Goal: Task Accomplishment & Management: Use online tool/utility

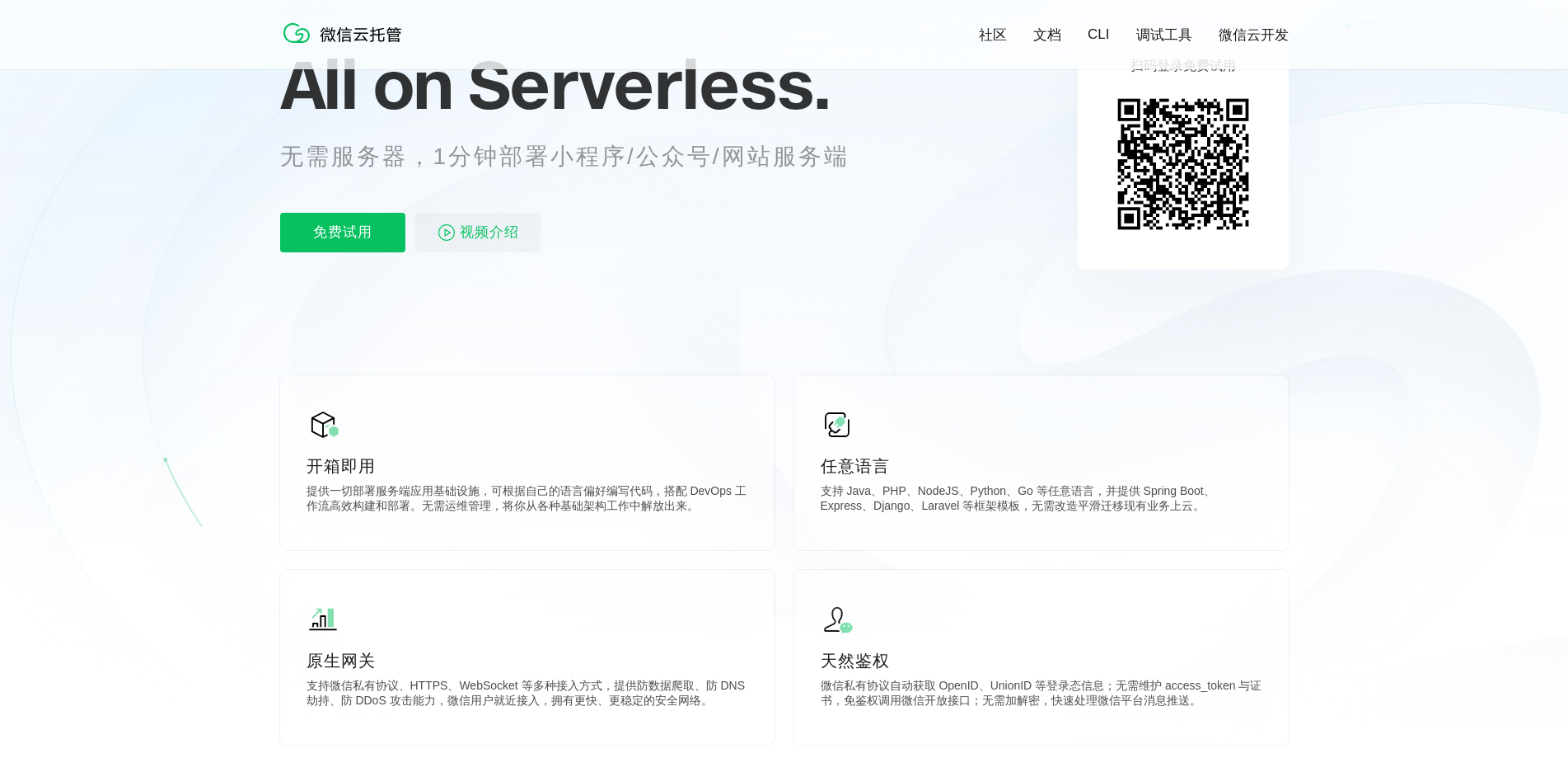
scroll to position [83, 0]
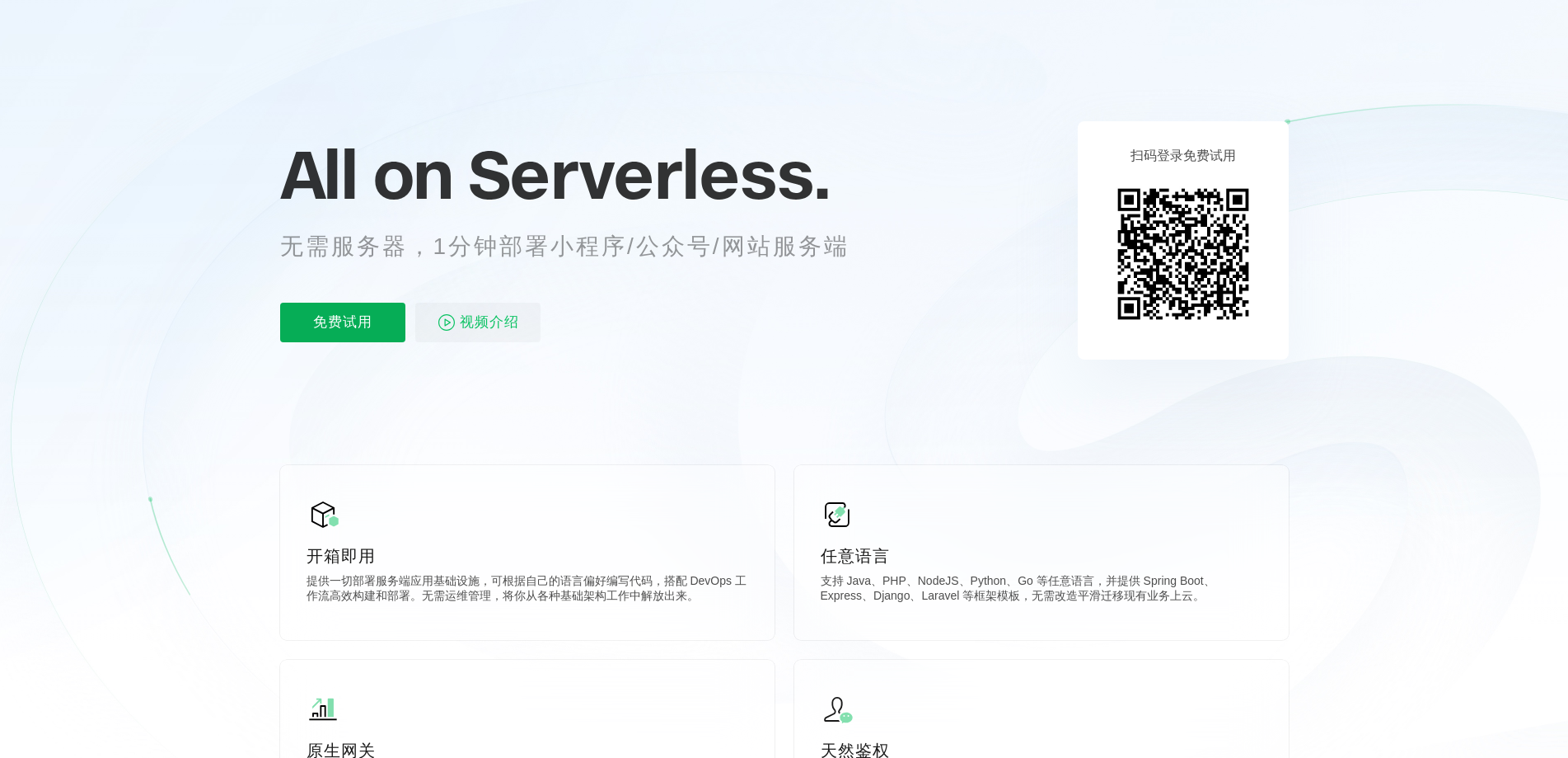
click at [322, 319] on p "免费试用" at bounding box center [342, 322] width 125 height 40
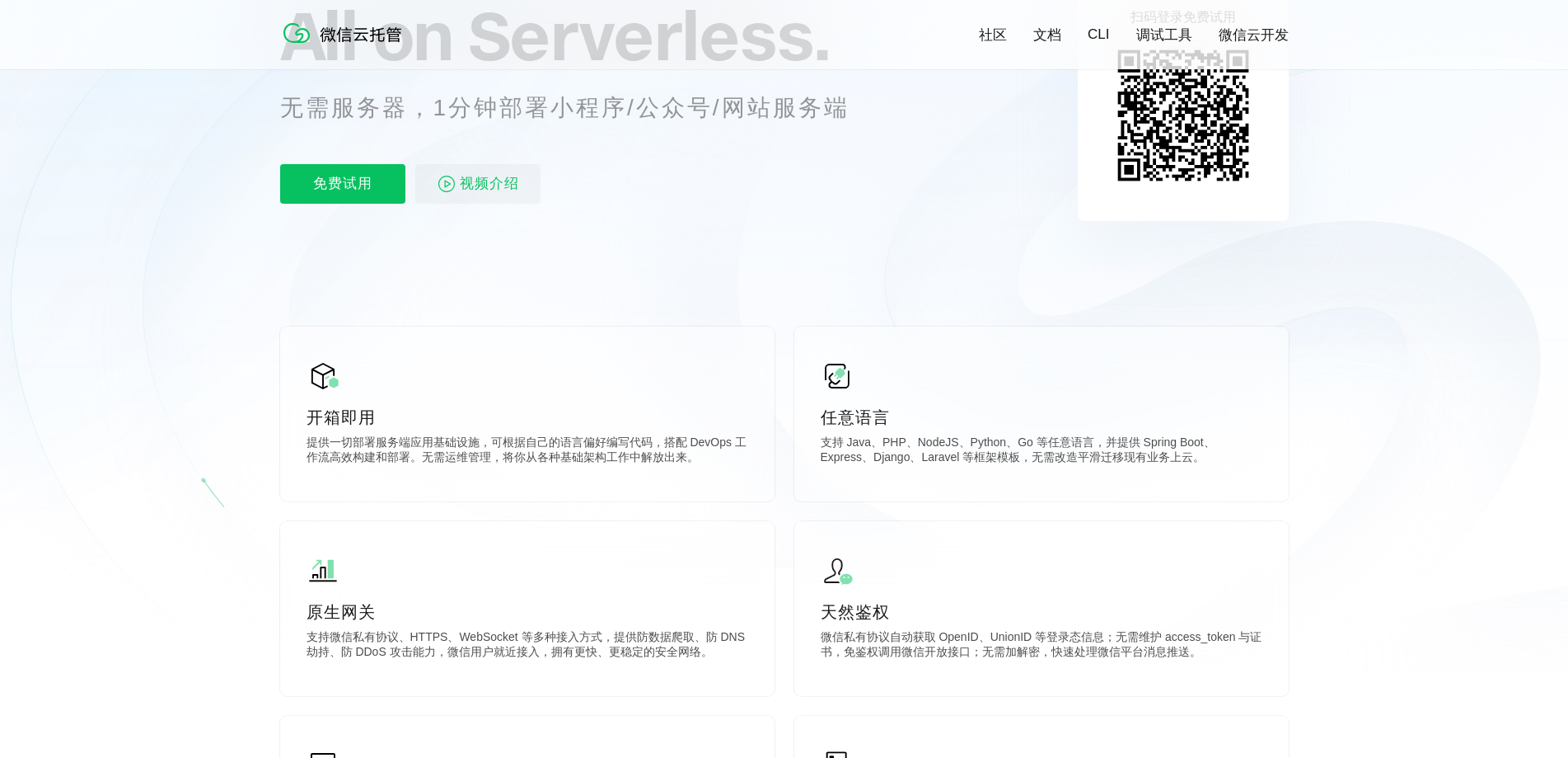
scroll to position [248, 0]
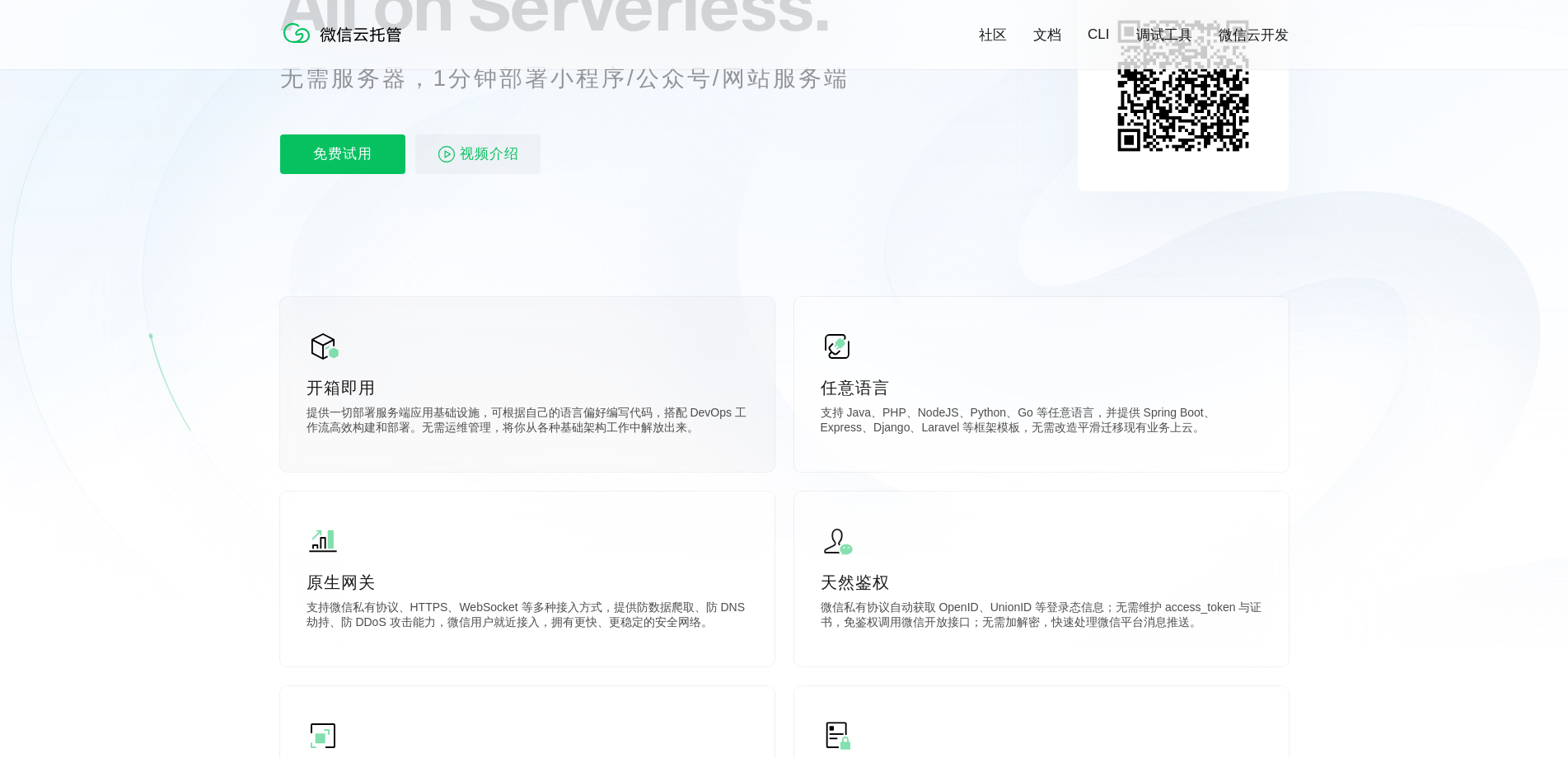
click at [633, 398] on p "开箱即用" at bounding box center [526, 387] width 441 height 23
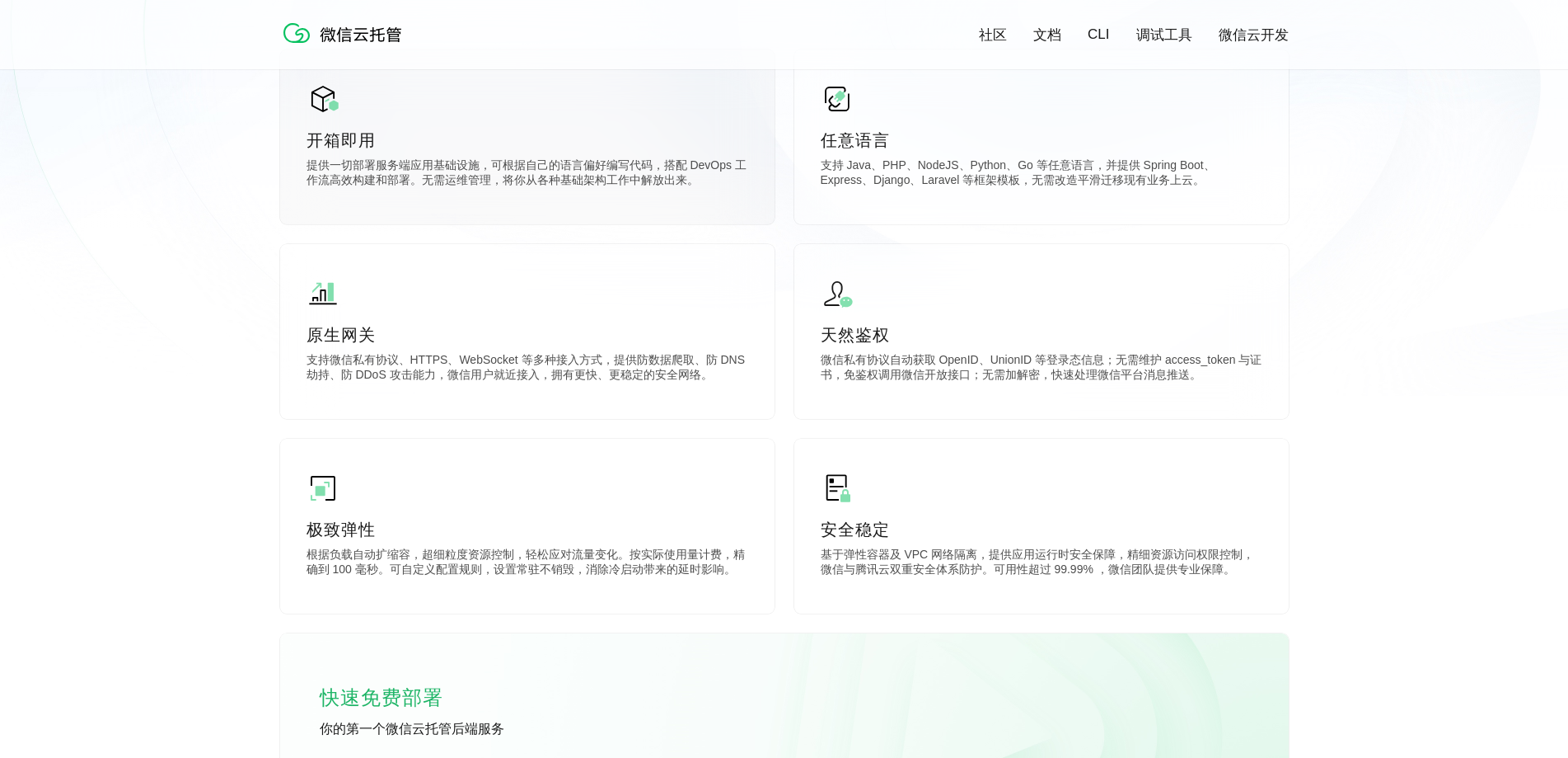
click at [426, 181] on p "提供一切部署服务端应用基础设施，可根据自己的语言偏好编写代码，搭配 DevOps 工作流高效构建和部署。无需运维管理，将你从各种基础架构工作中解放出来。" at bounding box center [526, 174] width 441 height 33
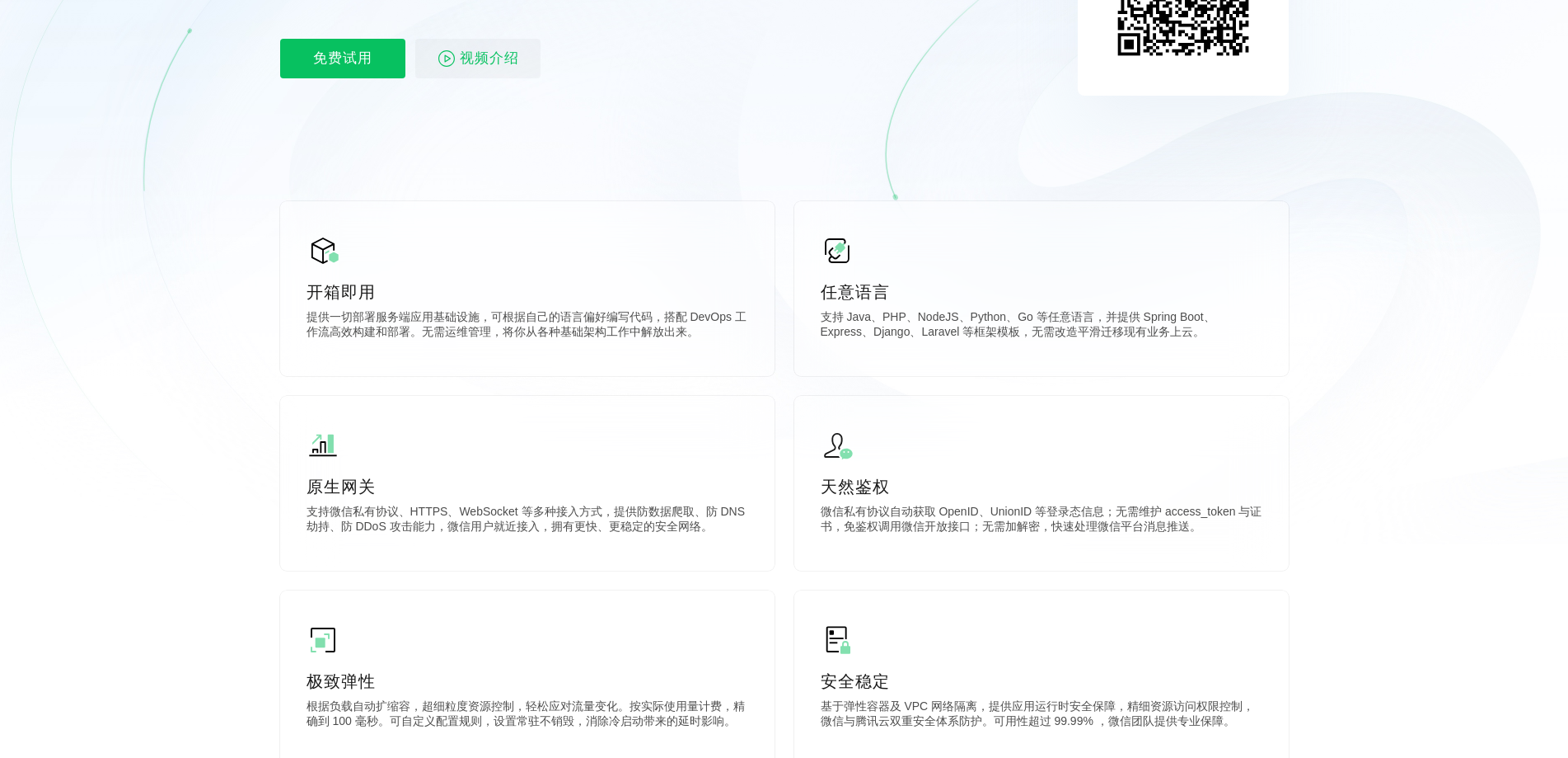
scroll to position [83, 0]
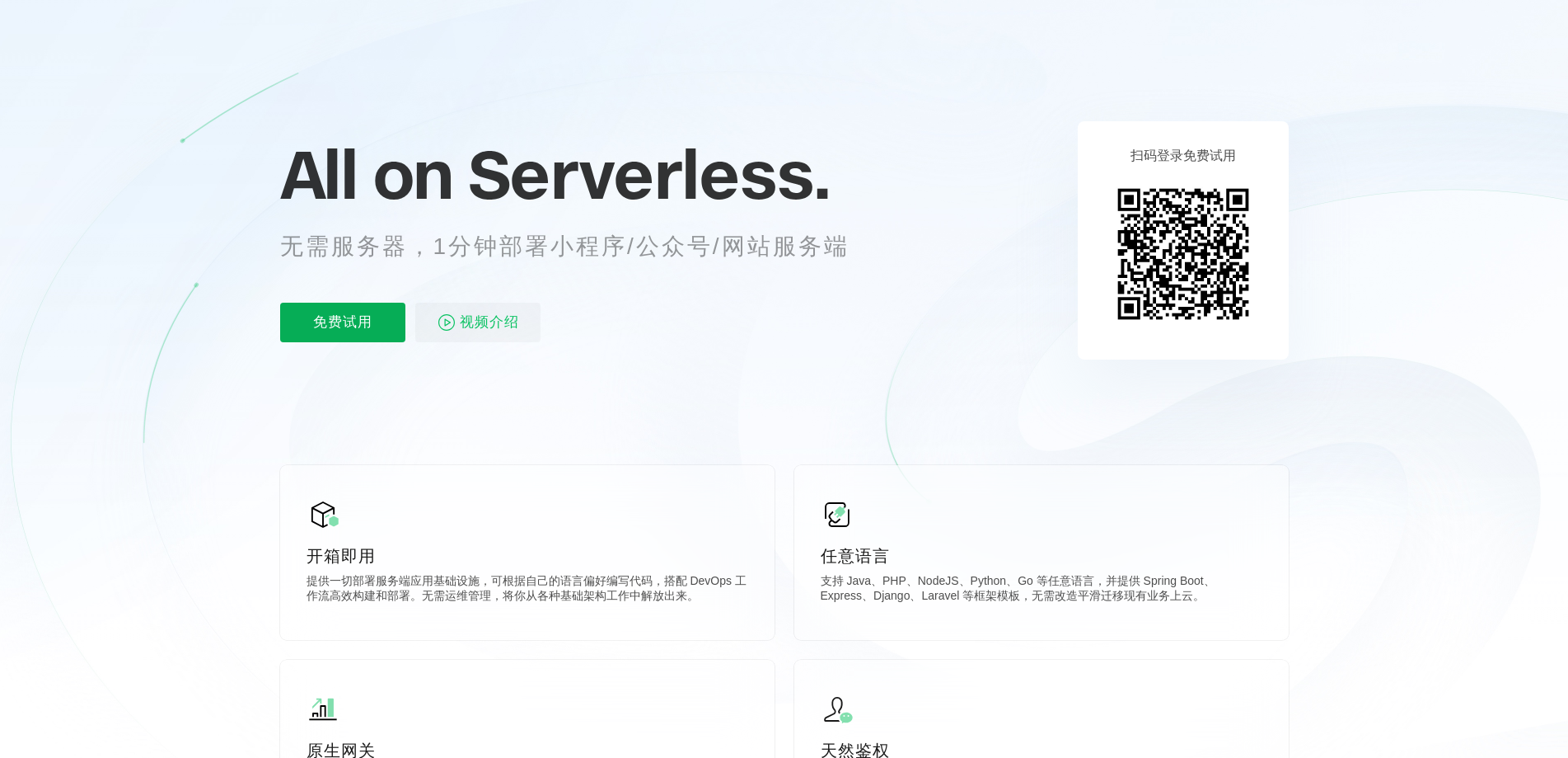
click at [309, 311] on p "免费试用" at bounding box center [342, 322] width 125 height 40
